Goal: Task Accomplishment & Management: Use online tool/utility

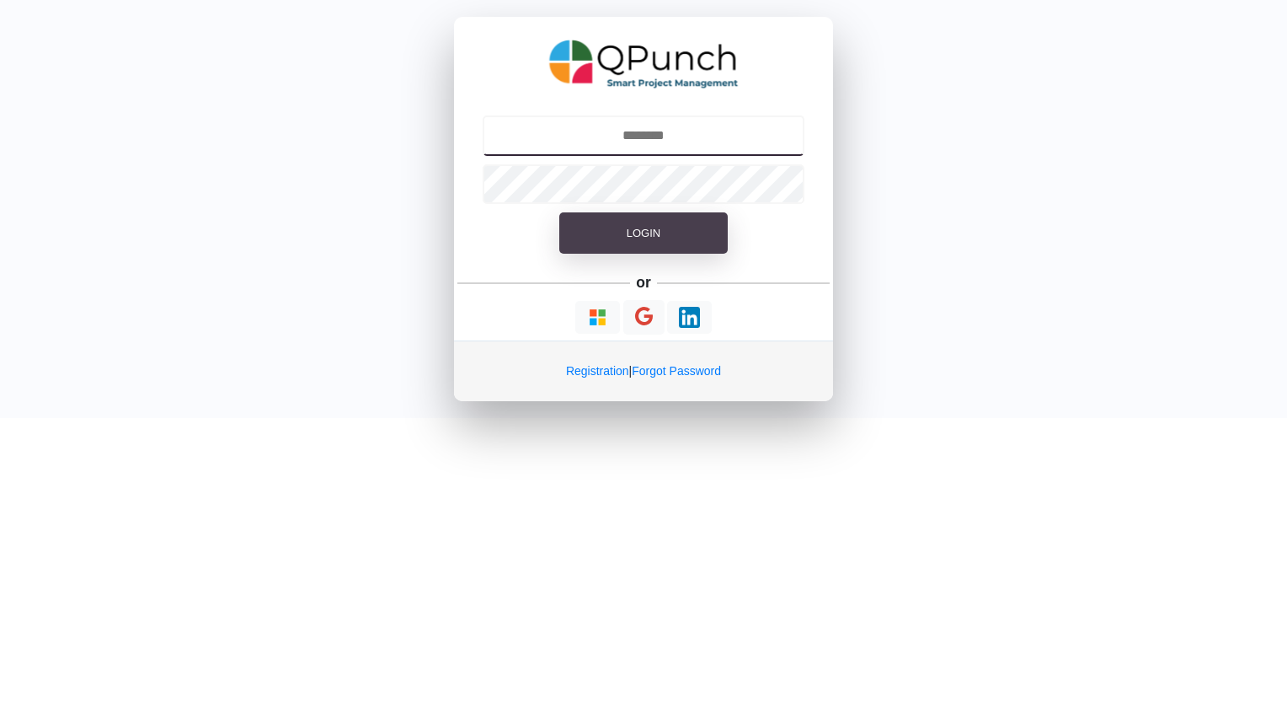
type input "**********"
click at [673, 238] on button "Login" at bounding box center [643, 233] width 169 height 42
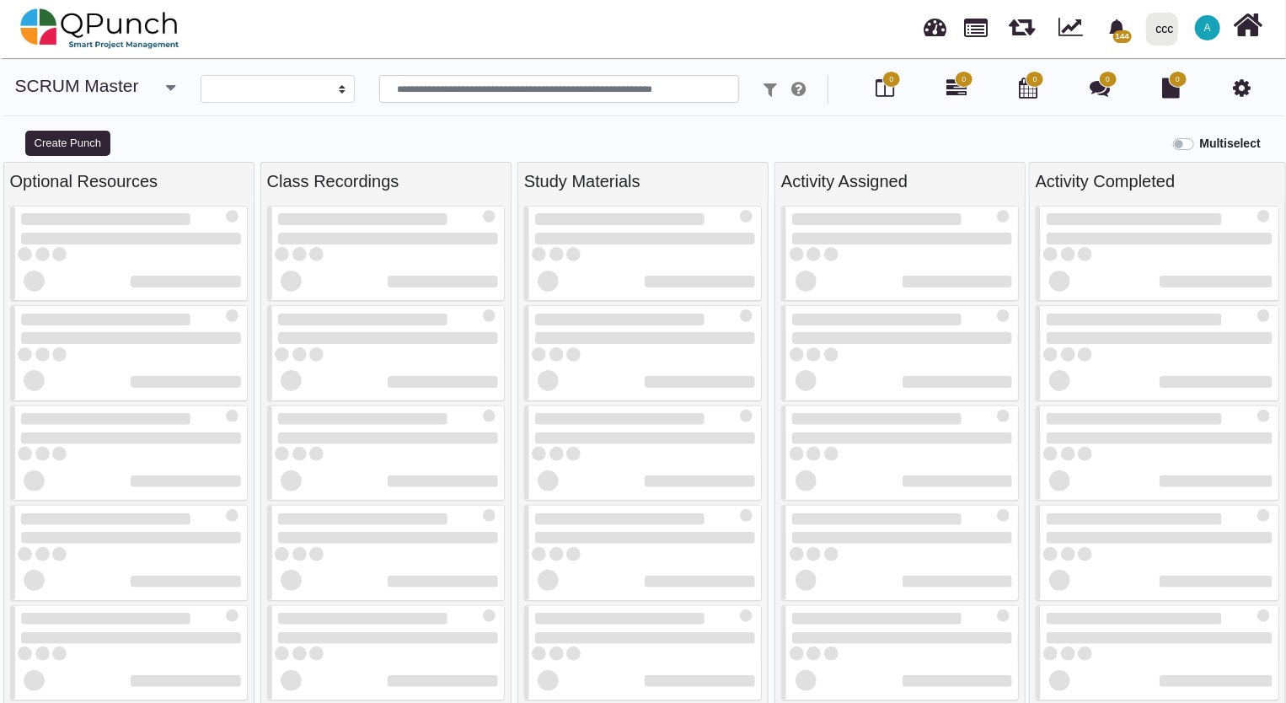
click at [1164, 32] on div "ccc" at bounding box center [1165, 28] width 18 height 29
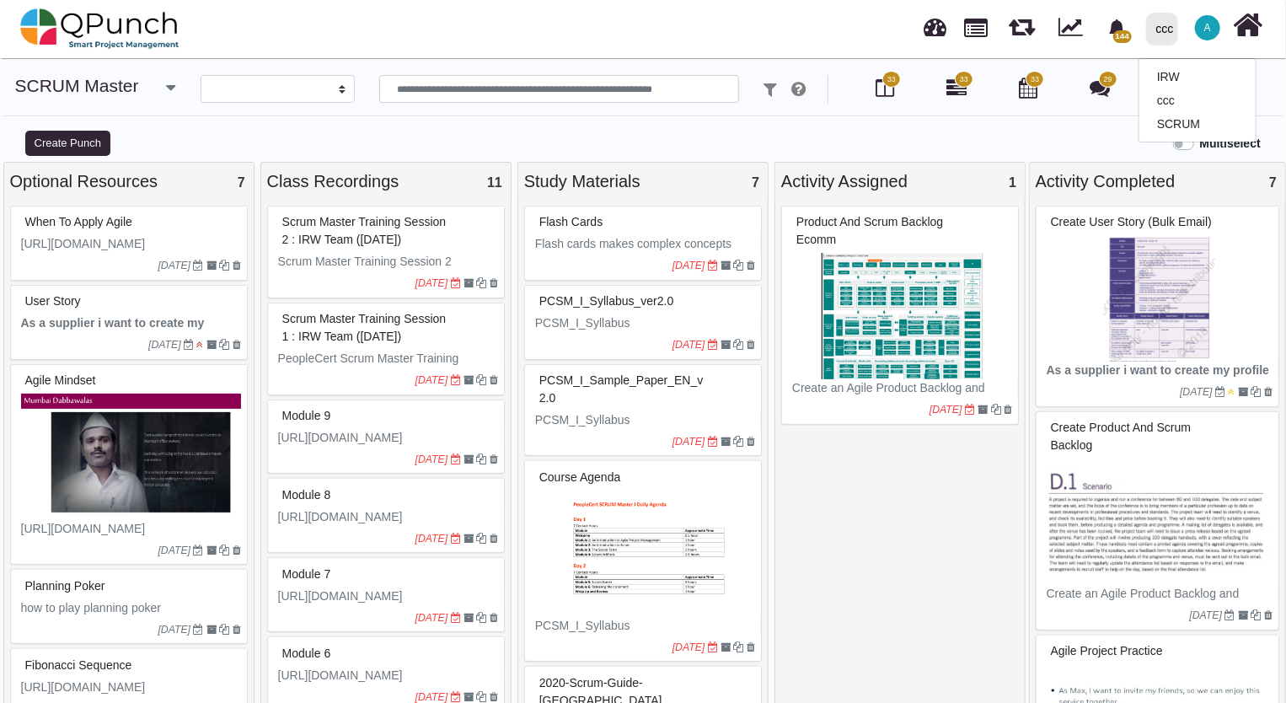
select select
click at [1195, 79] on link "IRW" at bounding box center [1197, 77] width 116 height 24
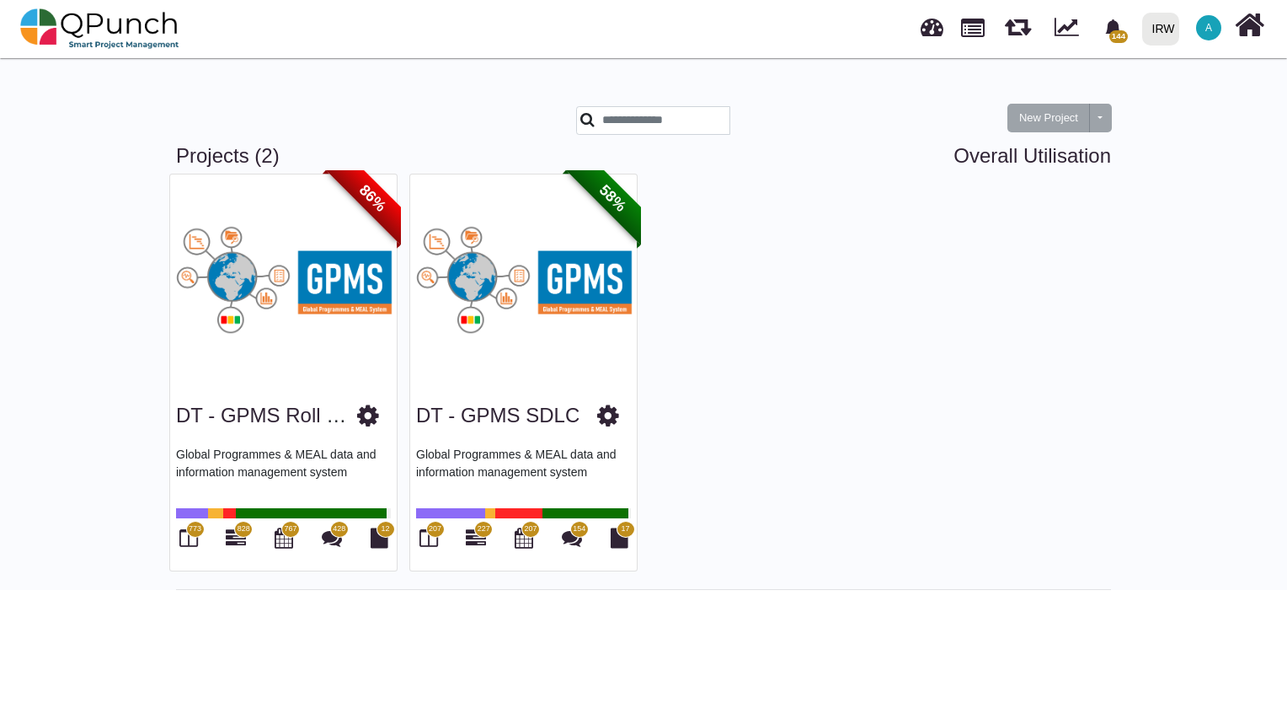
click at [607, 202] on span "58%" at bounding box center [613, 199] width 94 height 94
click at [516, 422] on link "DT - GPMS SDLC" at bounding box center [497, 415] width 163 height 23
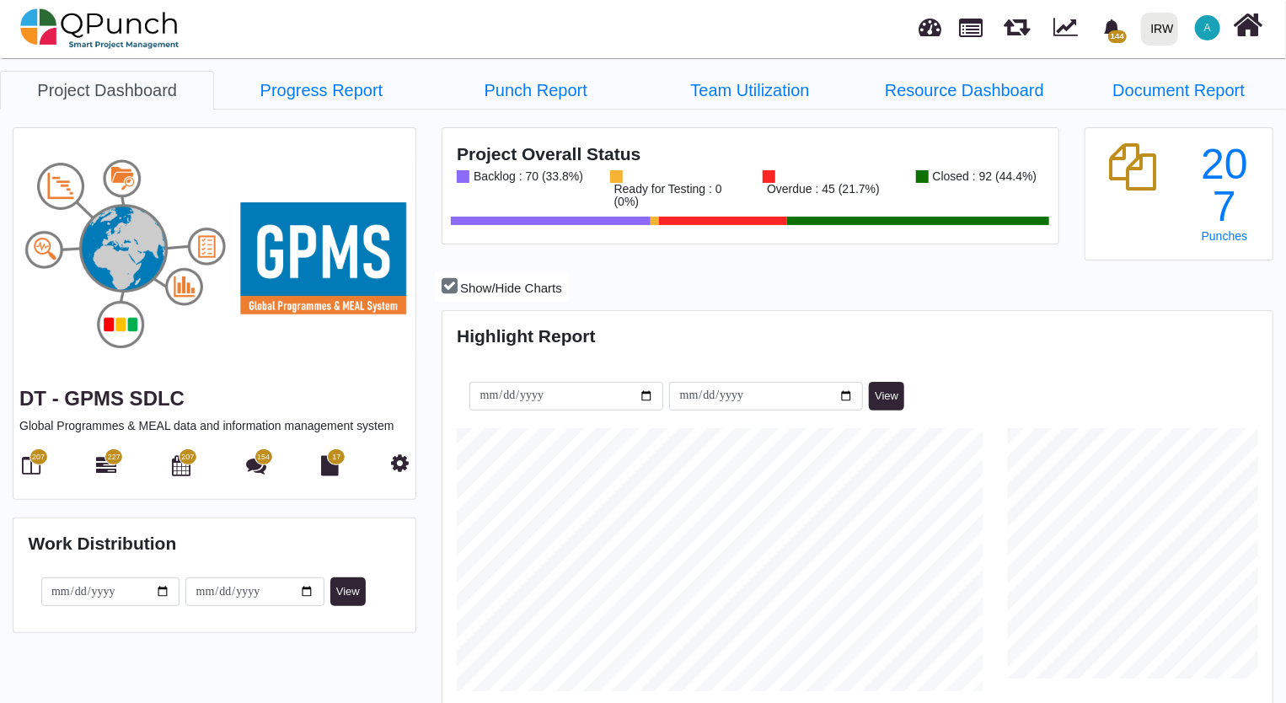
scroll to position [364, 826]
click at [41, 479] on div "207" at bounding box center [31, 466] width 24 height 29
click at [38, 470] on icon at bounding box center [32, 465] width 19 height 20
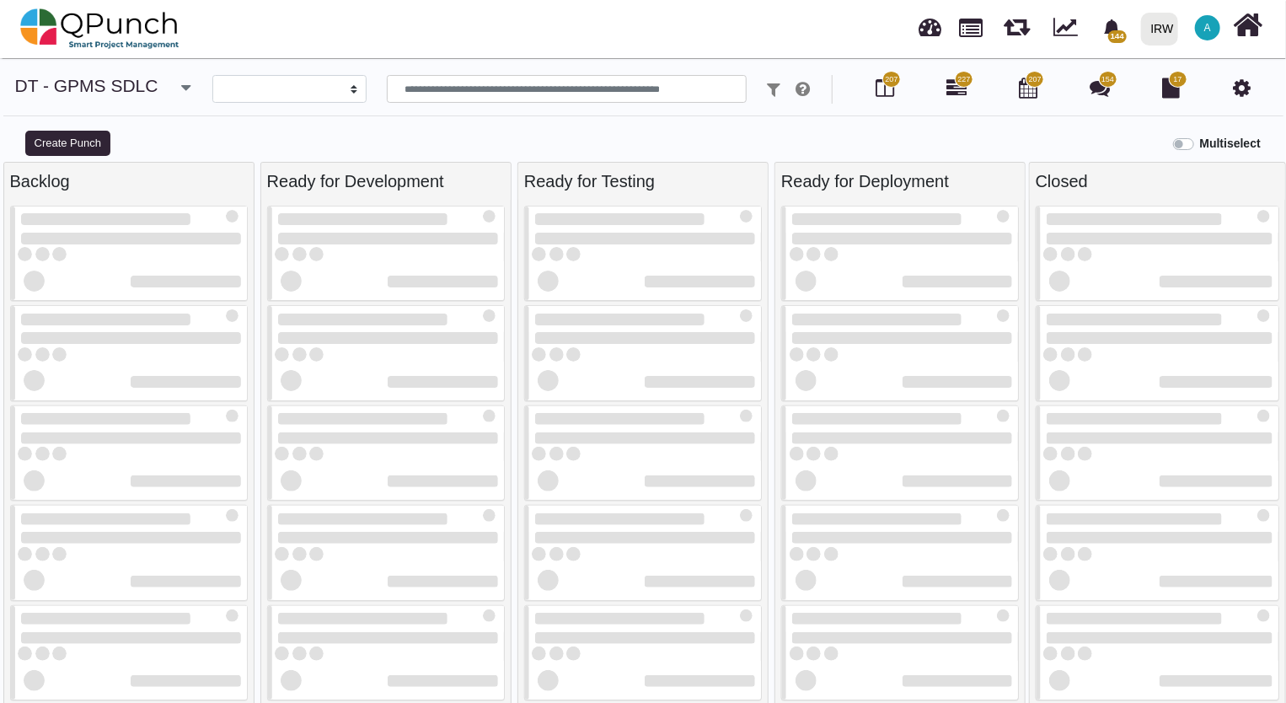
select select
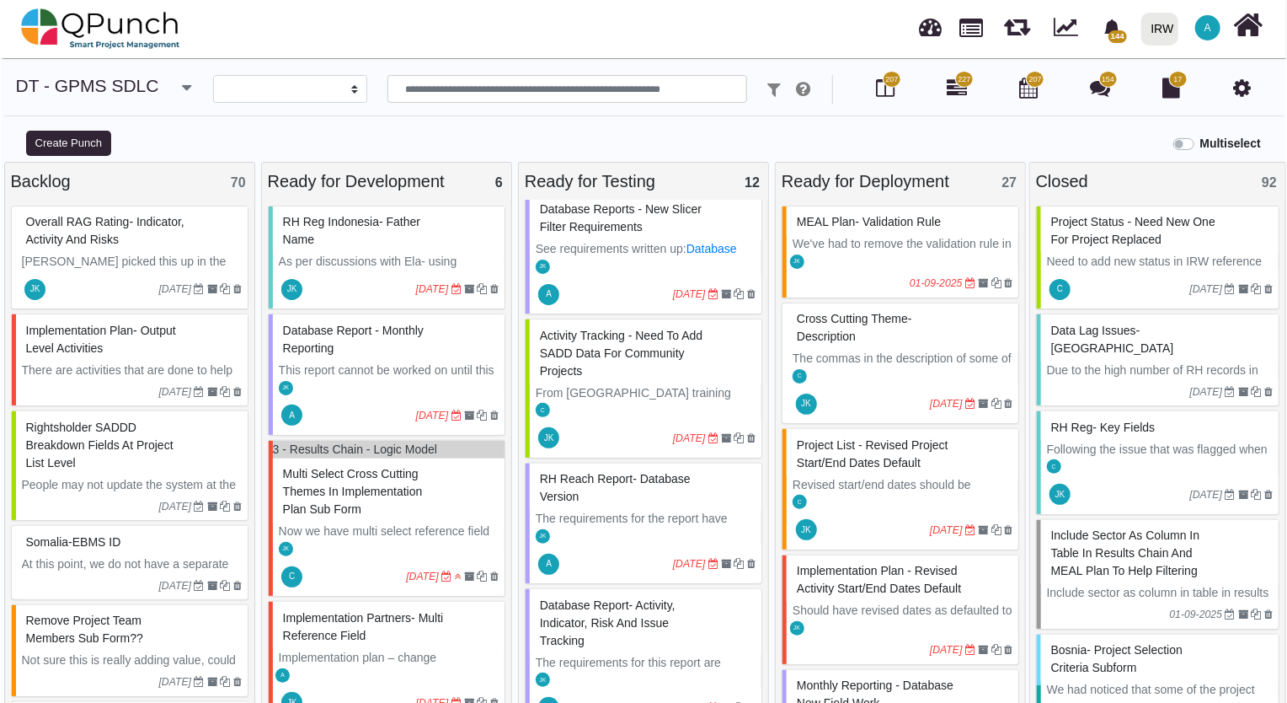
scroll to position [387, 0]
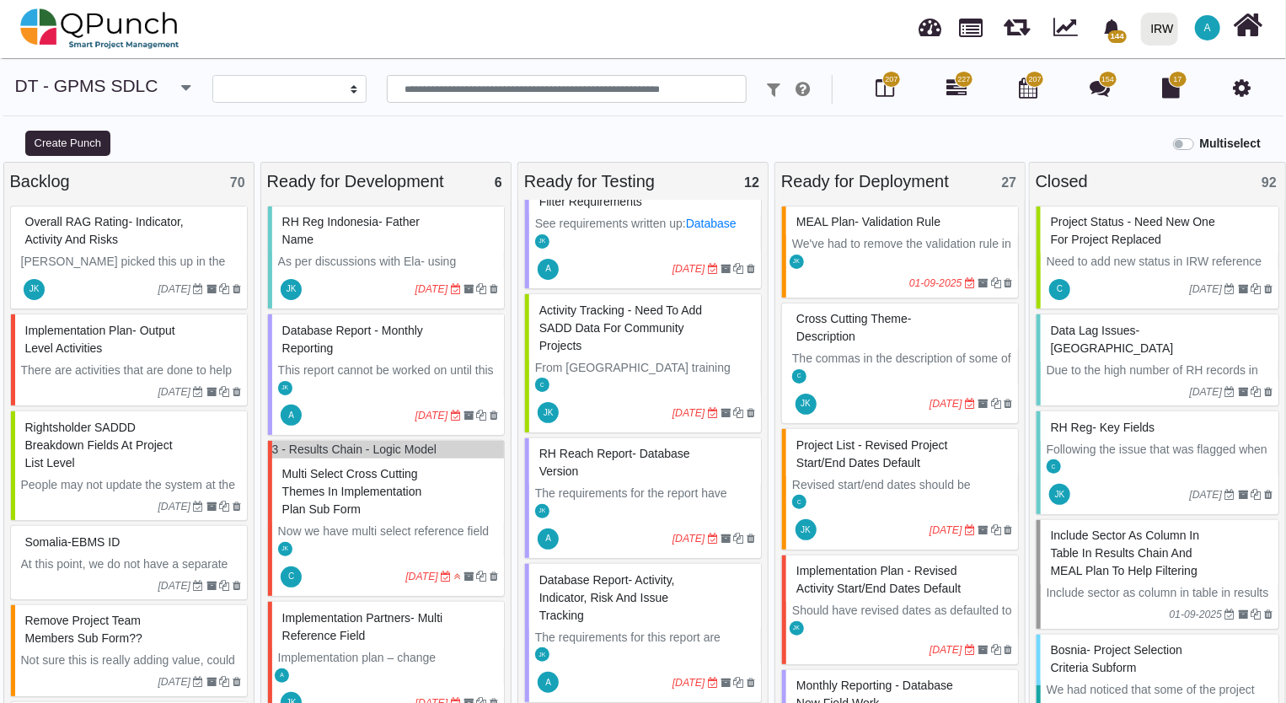
click at [636, 484] on div "RH Reach Report- Database Version" at bounding box center [645, 463] width 220 height 44
select select "**********"
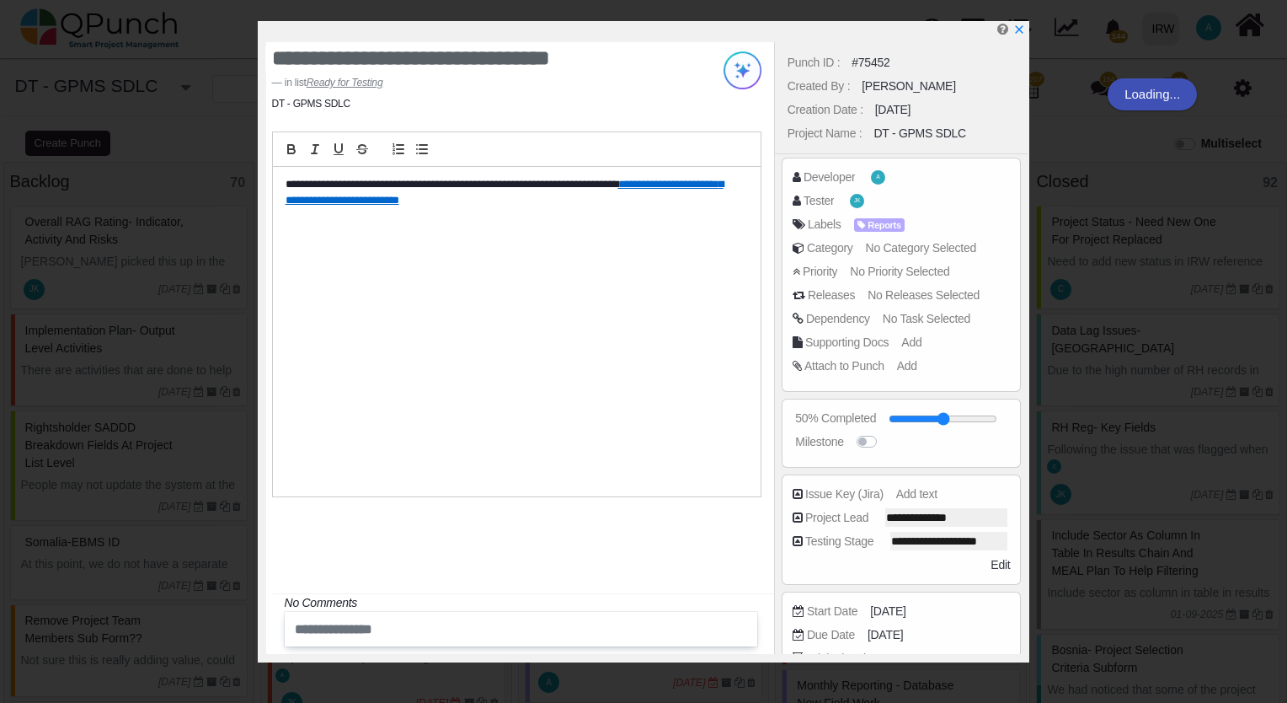
click at [682, 471] on div "**********" at bounding box center [517, 331] width 488 height 329
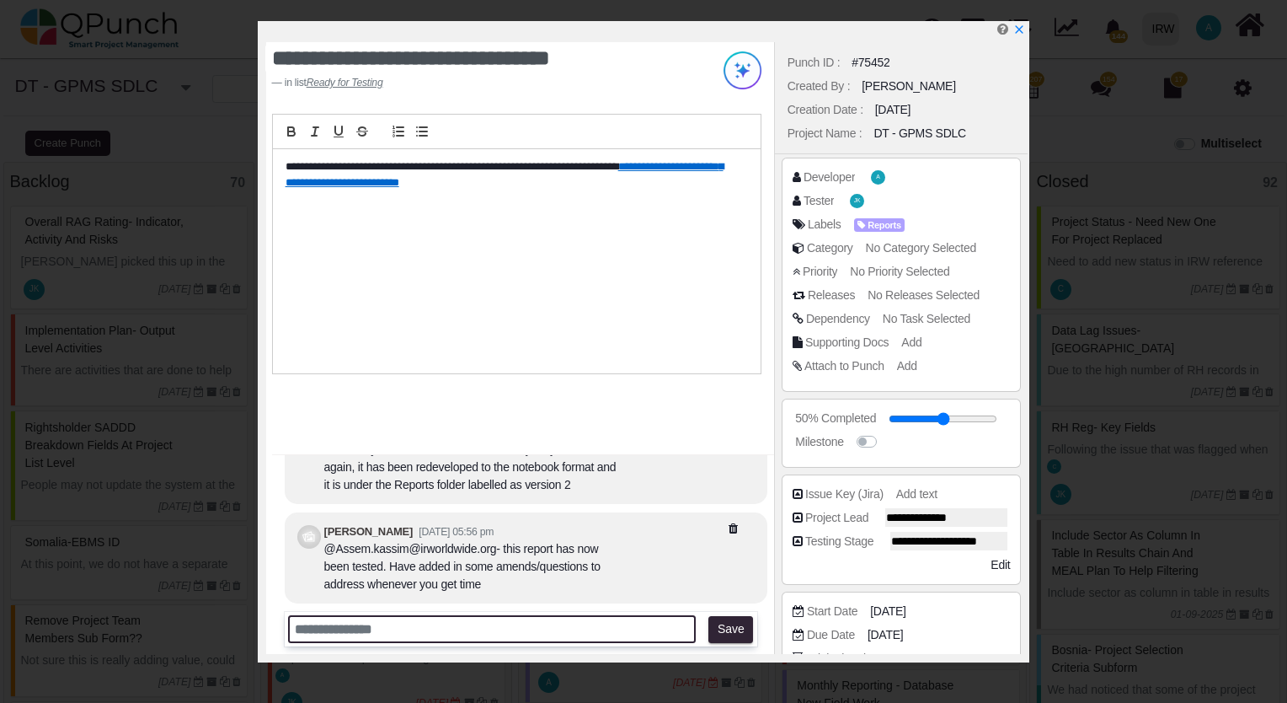
click at [415, 631] on input "text" at bounding box center [492, 629] width 408 height 28
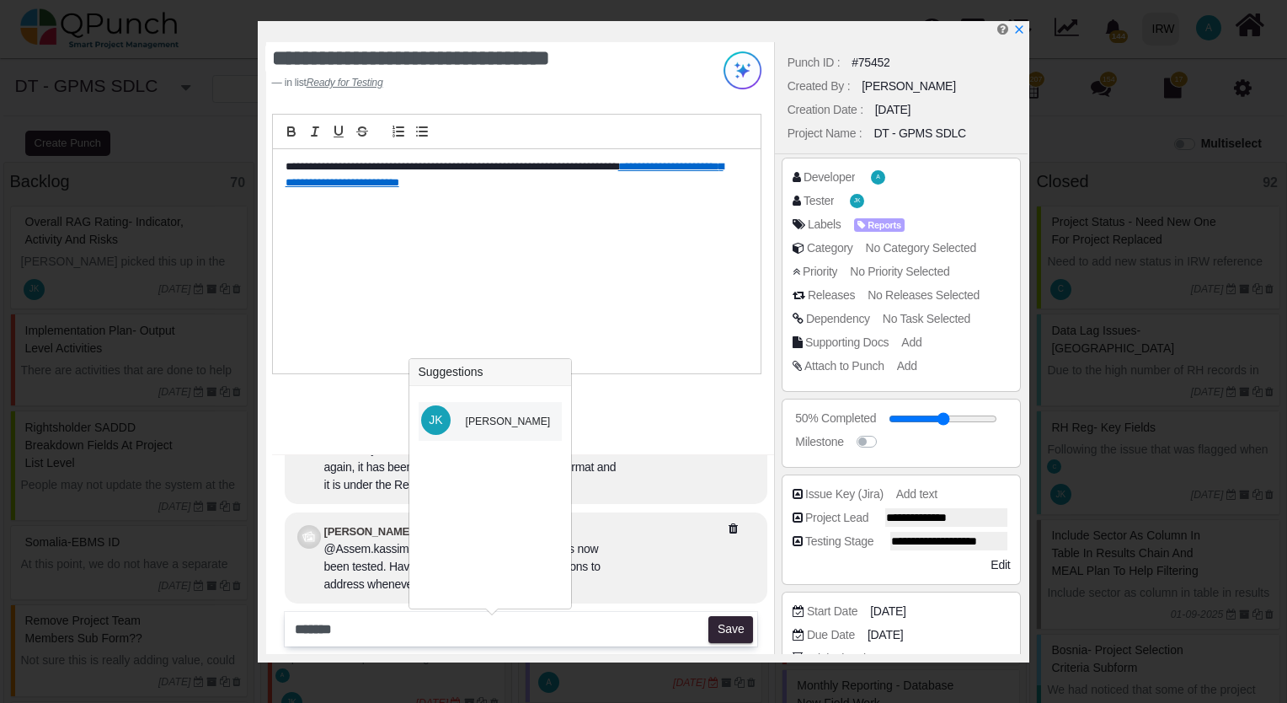
click at [505, 429] on div "[PERSON_NAME]" at bounding box center [508, 421] width 109 height 39
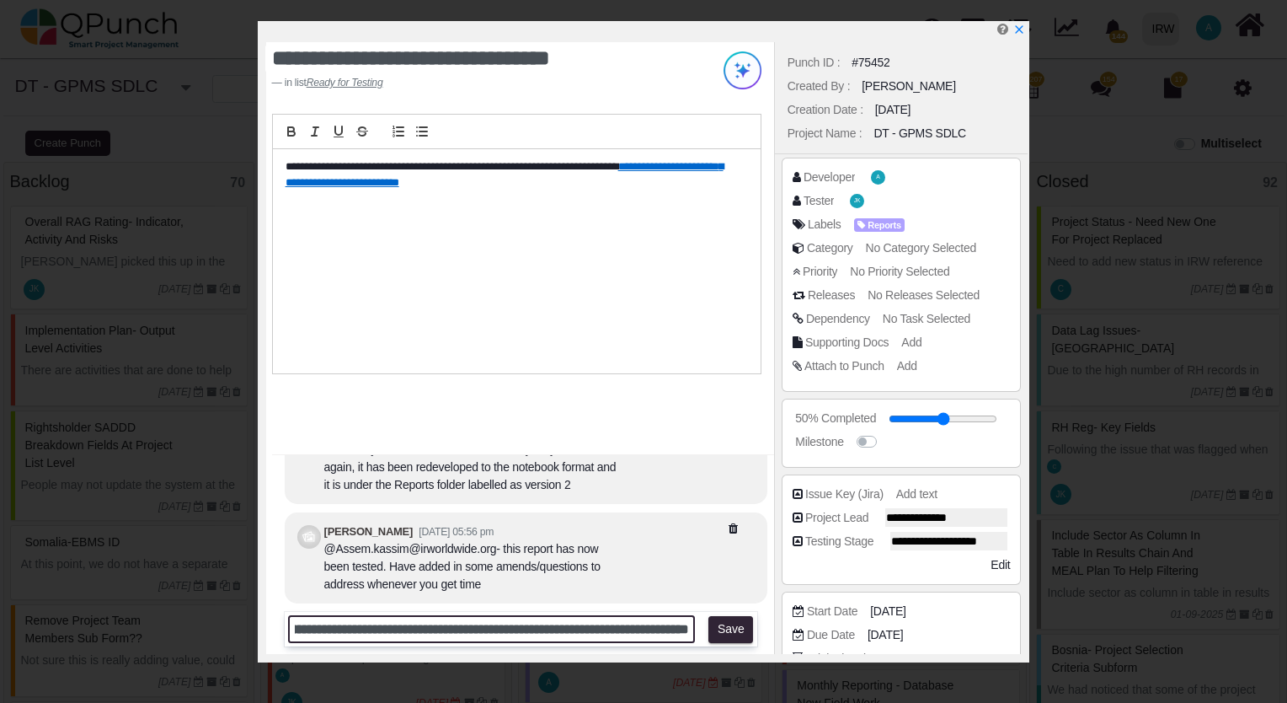
scroll to position [0, 613]
type input "**********"
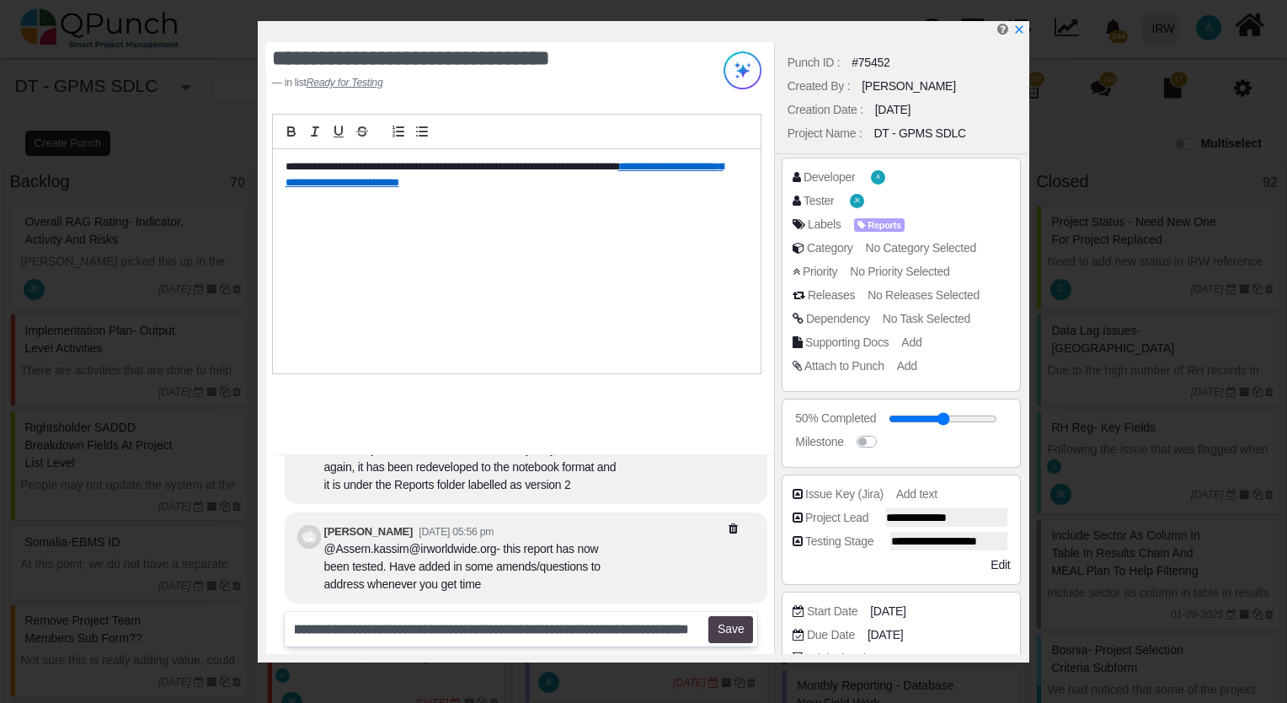
scroll to position [0, 0]
click at [745, 633] on button "Save" at bounding box center [731, 629] width 45 height 27
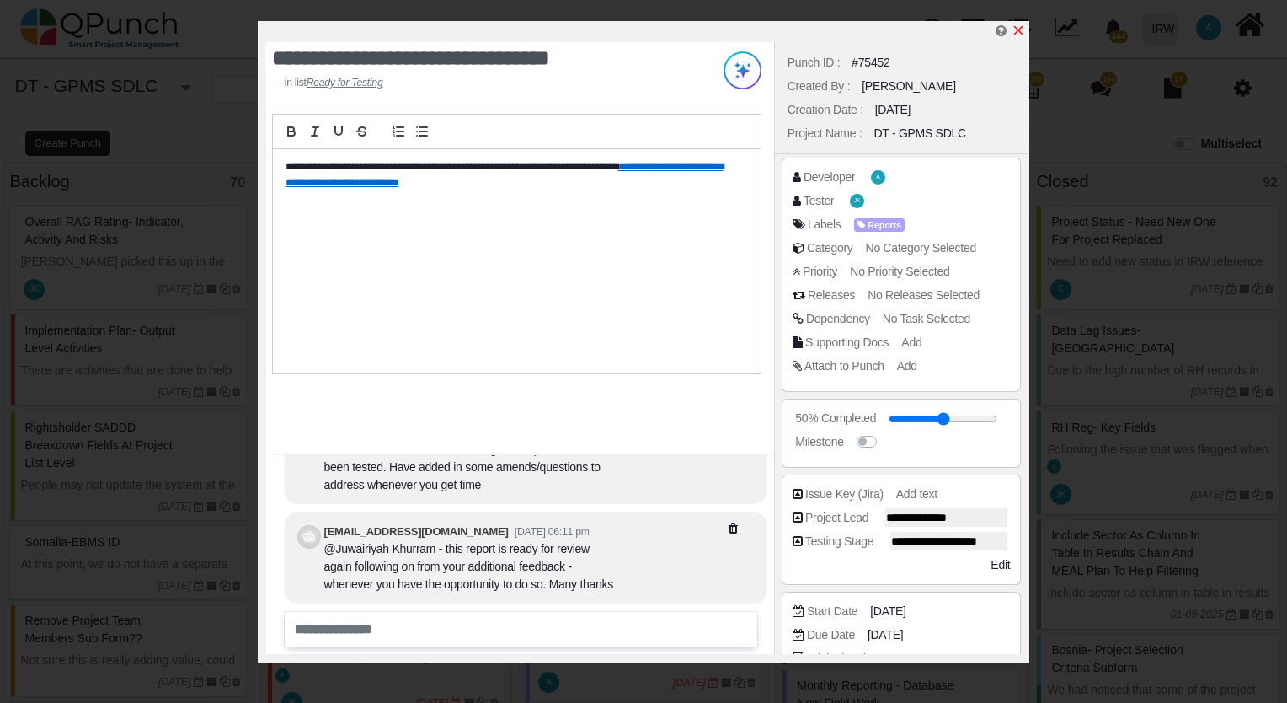
click at [1024, 29] on icon "x" at bounding box center [1018, 30] width 13 height 13
